Goal: Navigation & Orientation: Go to known website

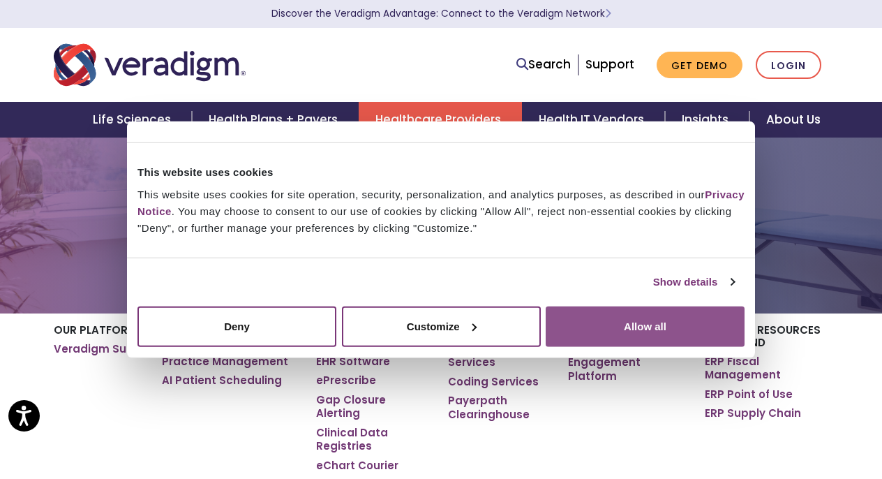
click at [650, 321] on button "Allow all" at bounding box center [645, 326] width 199 height 40
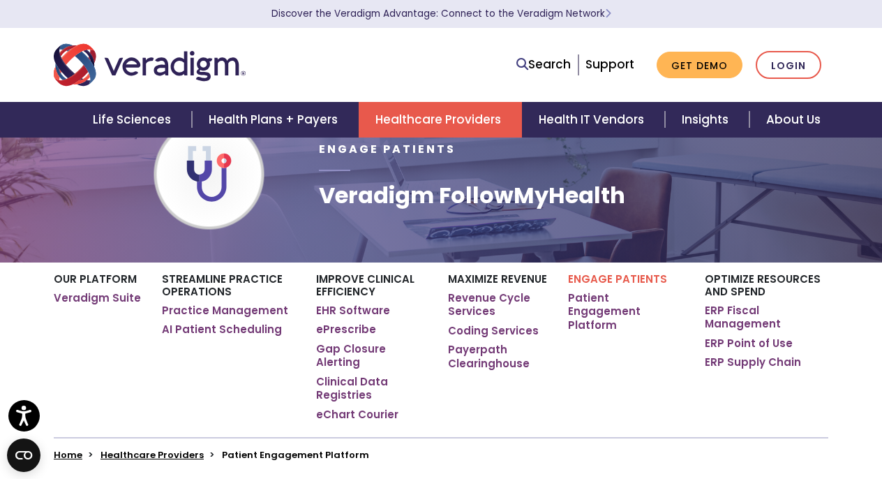
scroll to position [48, 0]
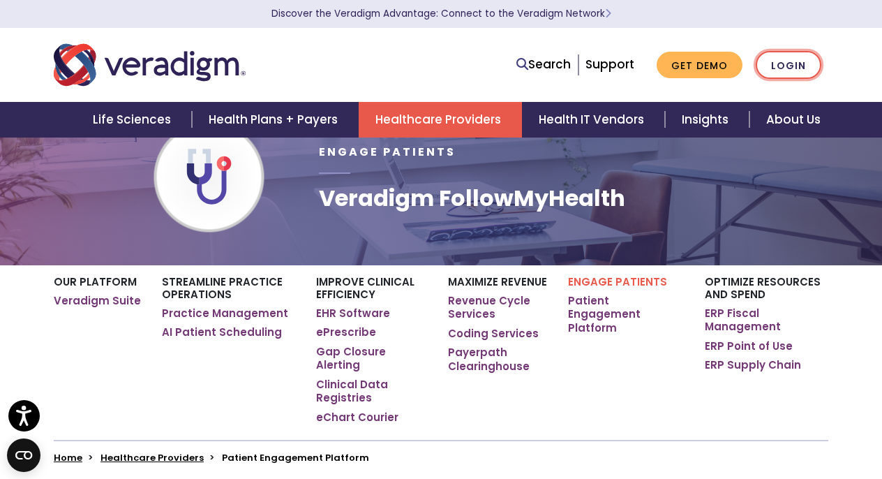
click at [806, 64] on link "Login" at bounding box center [789, 65] width 66 height 29
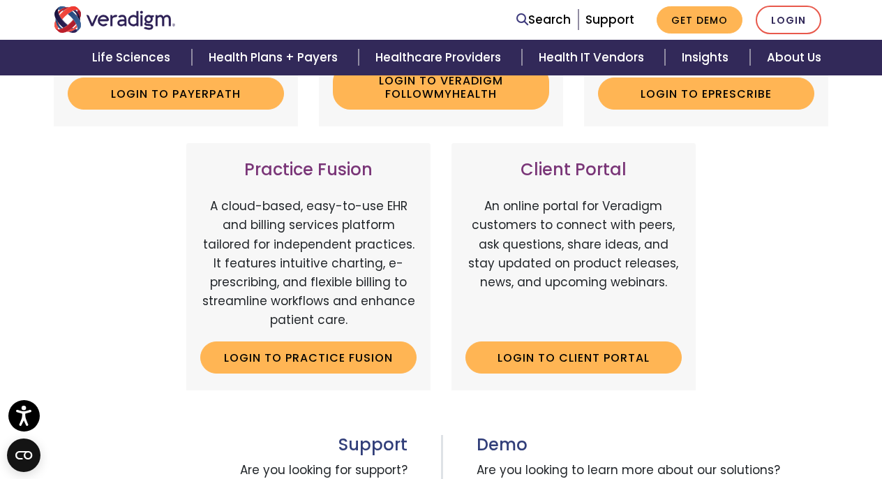
scroll to position [357, 0]
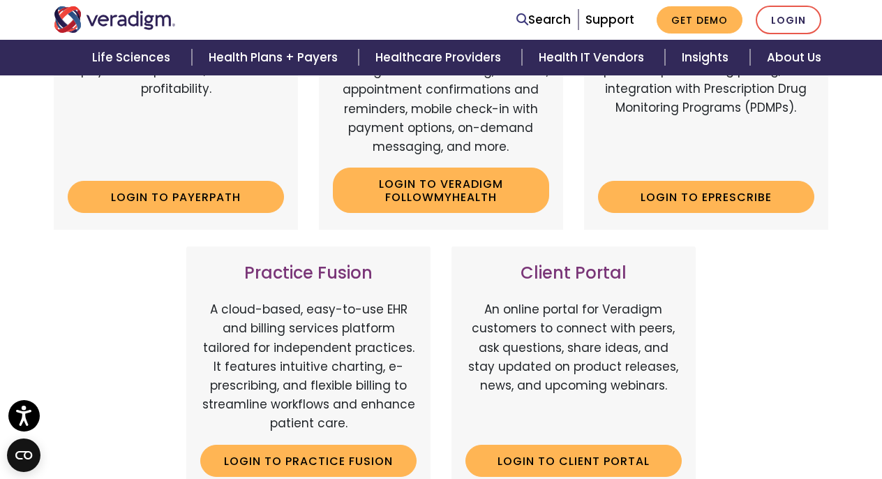
click at [574, 269] on h3 "Client Portal" at bounding box center [573, 273] width 216 height 20
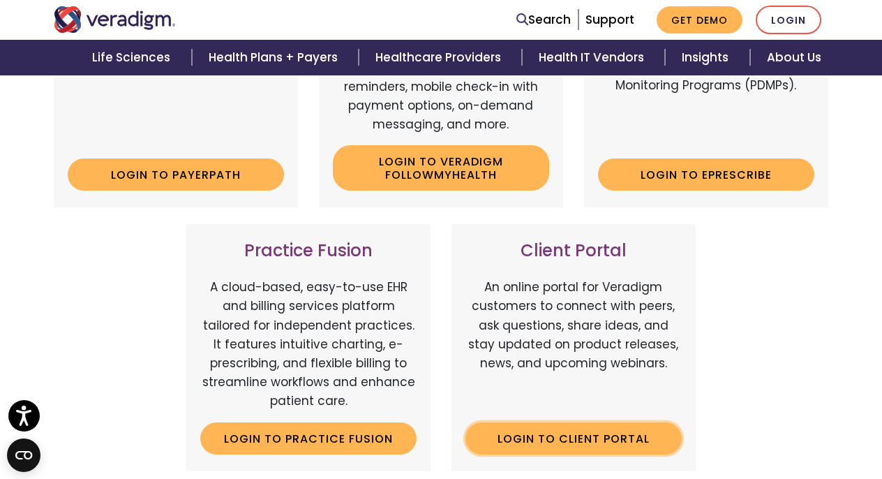
scroll to position [502, 0]
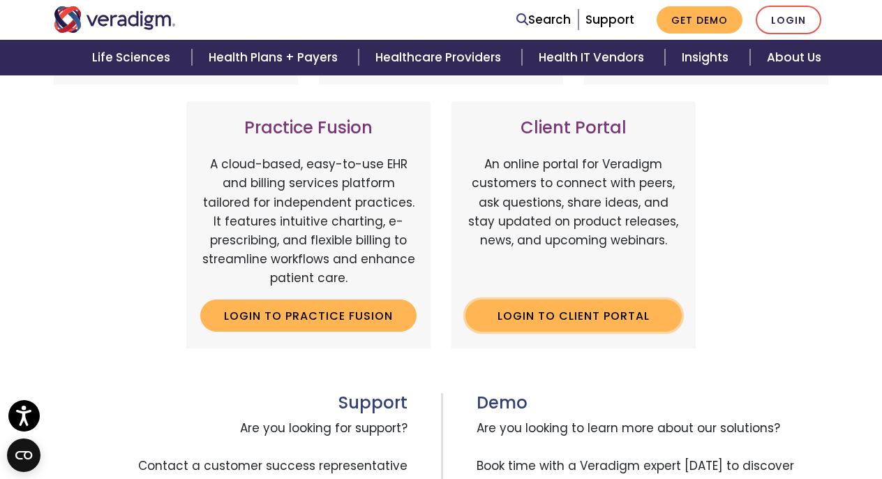
click at [575, 314] on link "Login to Client Portal" at bounding box center [573, 315] width 216 height 32
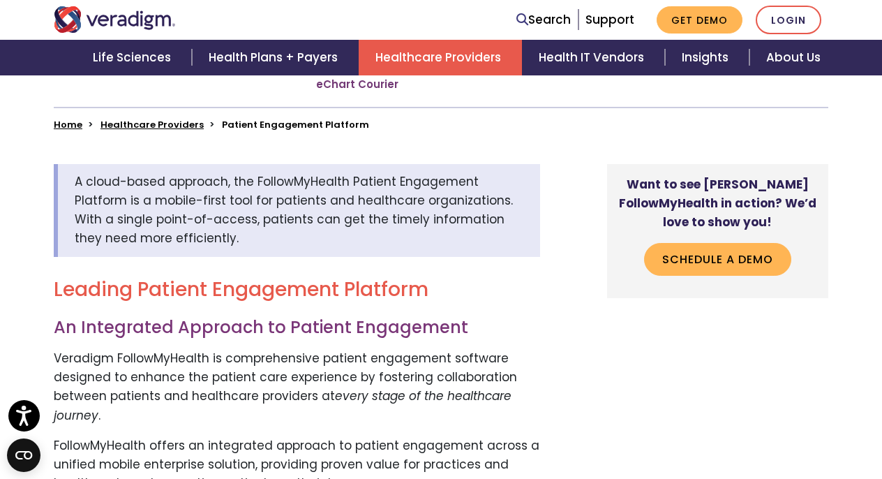
scroll to position [415, 0]
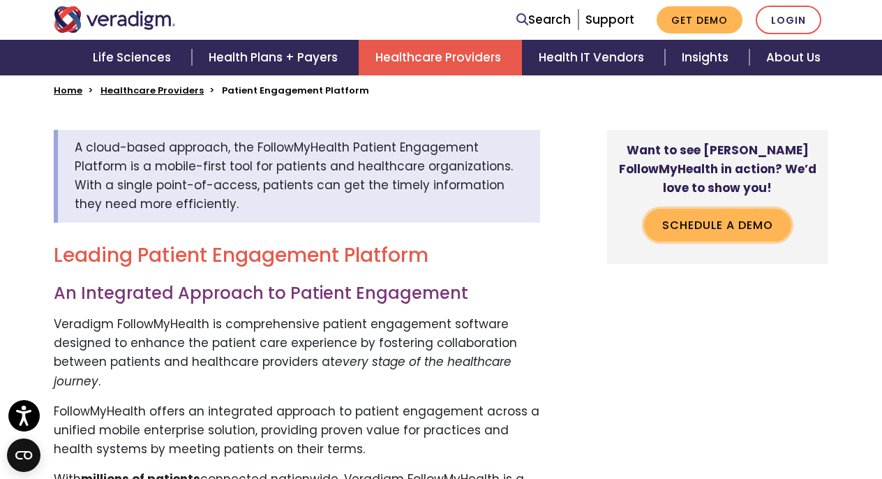
click at [720, 214] on link "Schedule a Demo" at bounding box center [717, 225] width 147 height 32
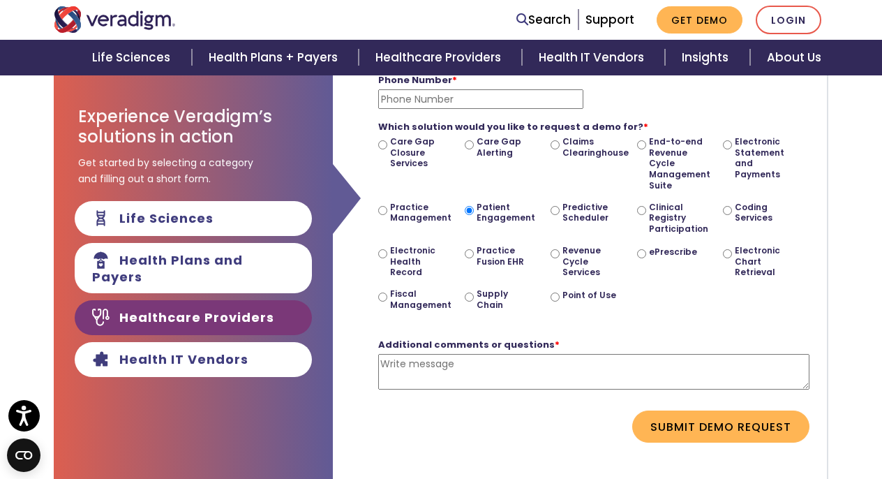
scroll to position [292, 0]
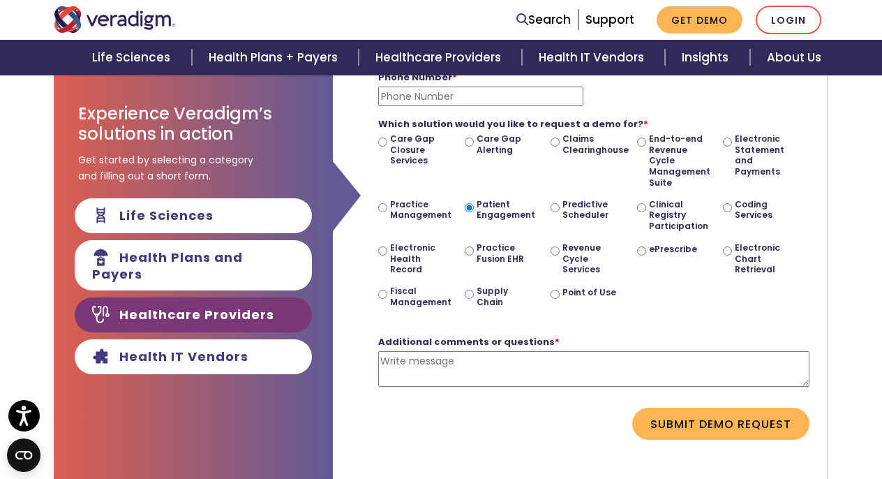
click at [170, 302] on link "Healthcare Providers" at bounding box center [193, 314] width 237 height 35
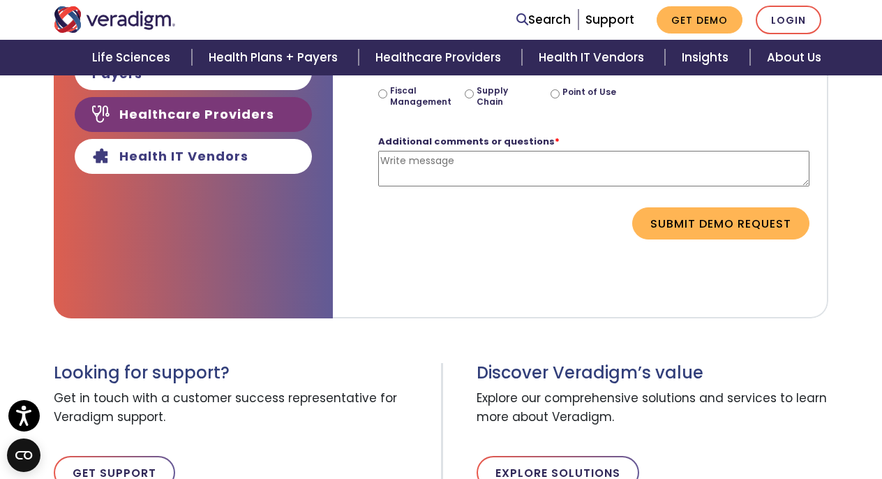
scroll to position [495, 0]
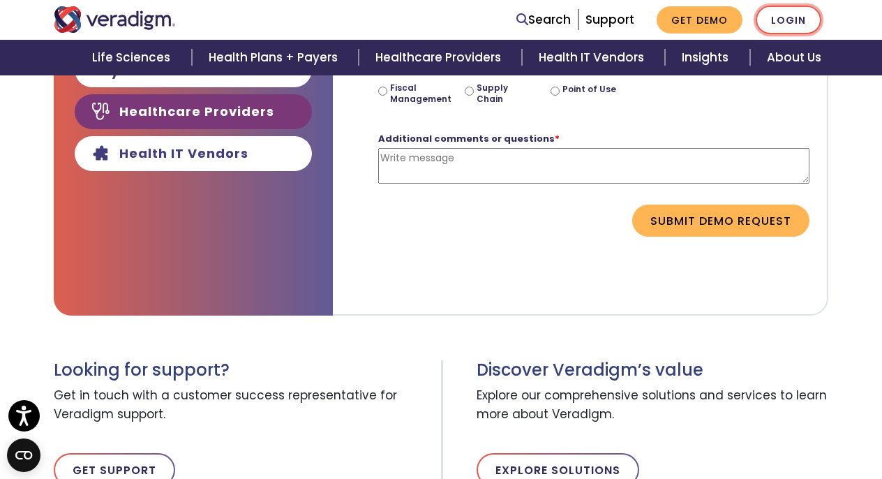
click at [793, 24] on link "Login" at bounding box center [789, 20] width 66 height 29
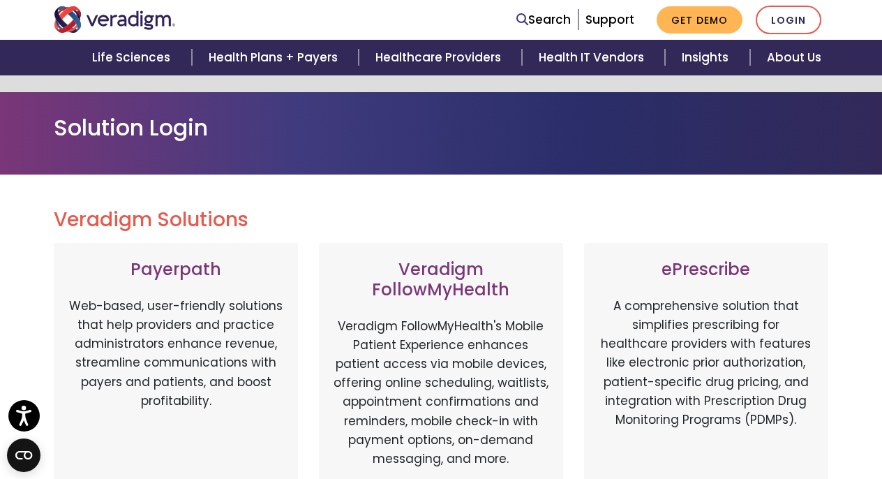
scroll to position [257, 0]
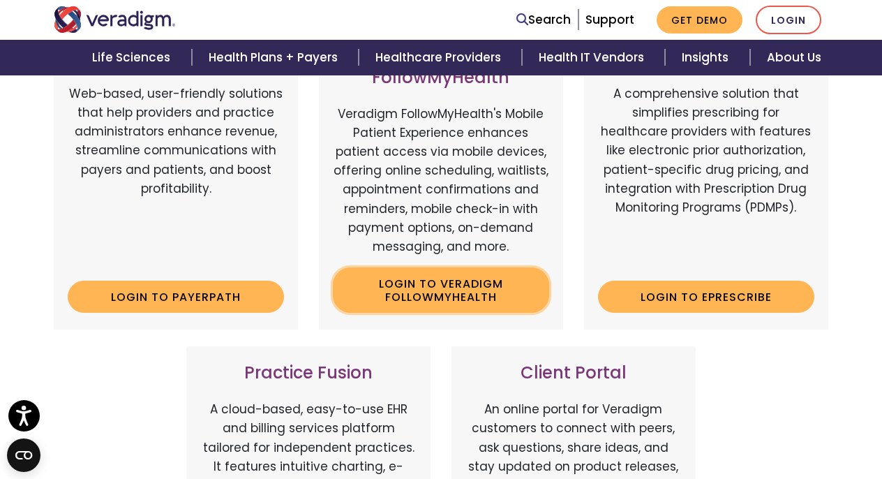
click at [427, 285] on link "Login to Veradigm FollowMyHealth" at bounding box center [441, 289] width 216 height 45
